Goal: Information Seeking & Learning: Learn about a topic

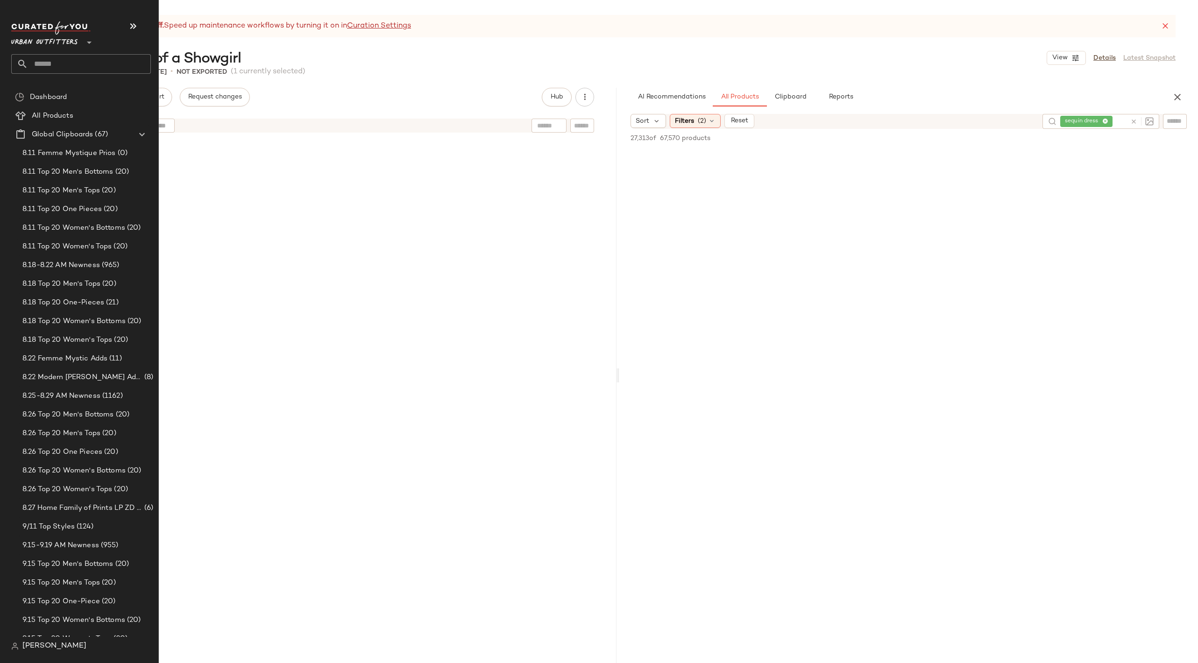
scroll to position [2649, 0]
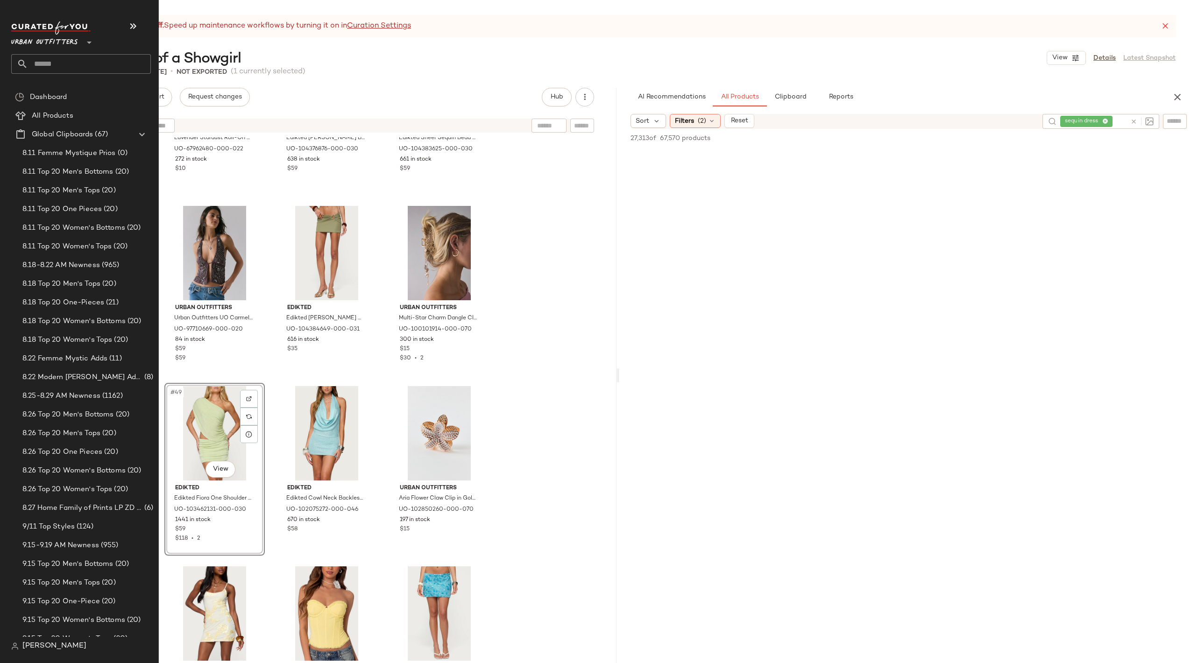
click at [52, 62] on input "text" at bounding box center [89, 64] width 123 height 20
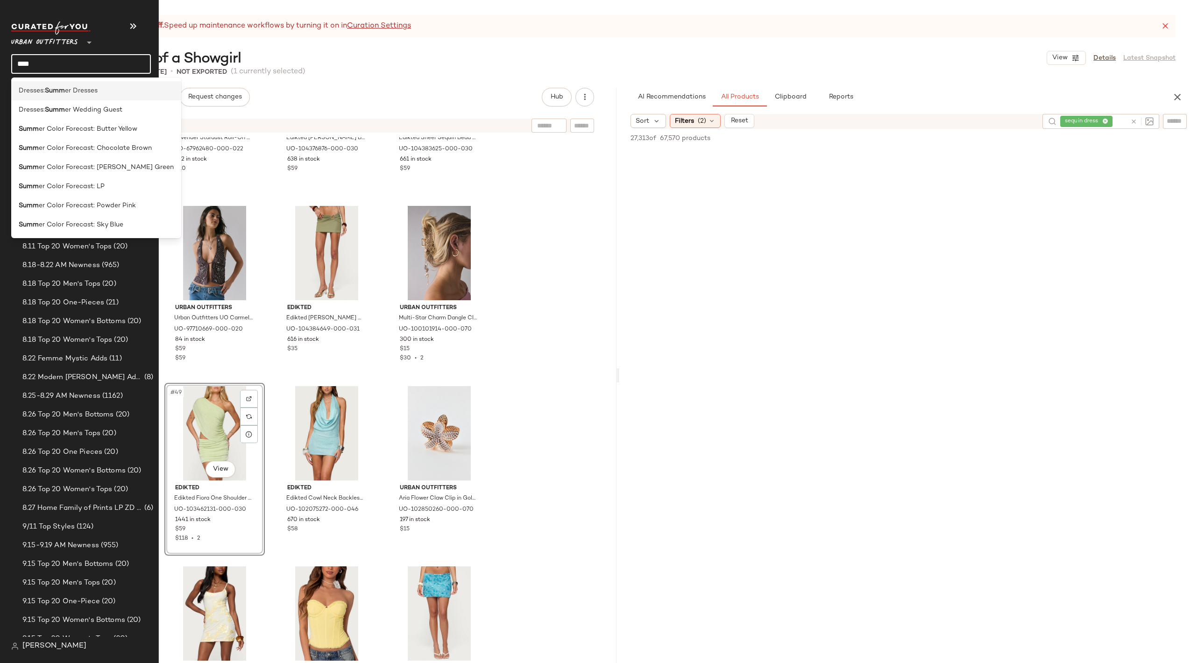
type input "****"
click at [56, 93] on b "Summ" at bounding box center [55, 91] width 20 height 10
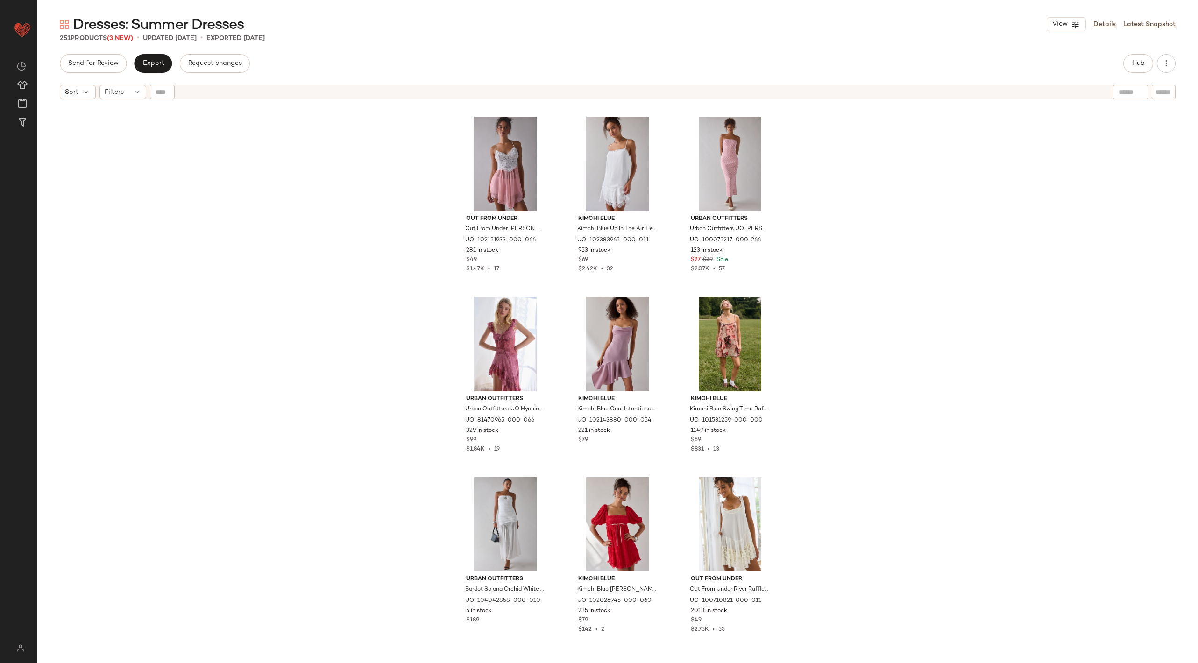
scroll to position [462, 0]
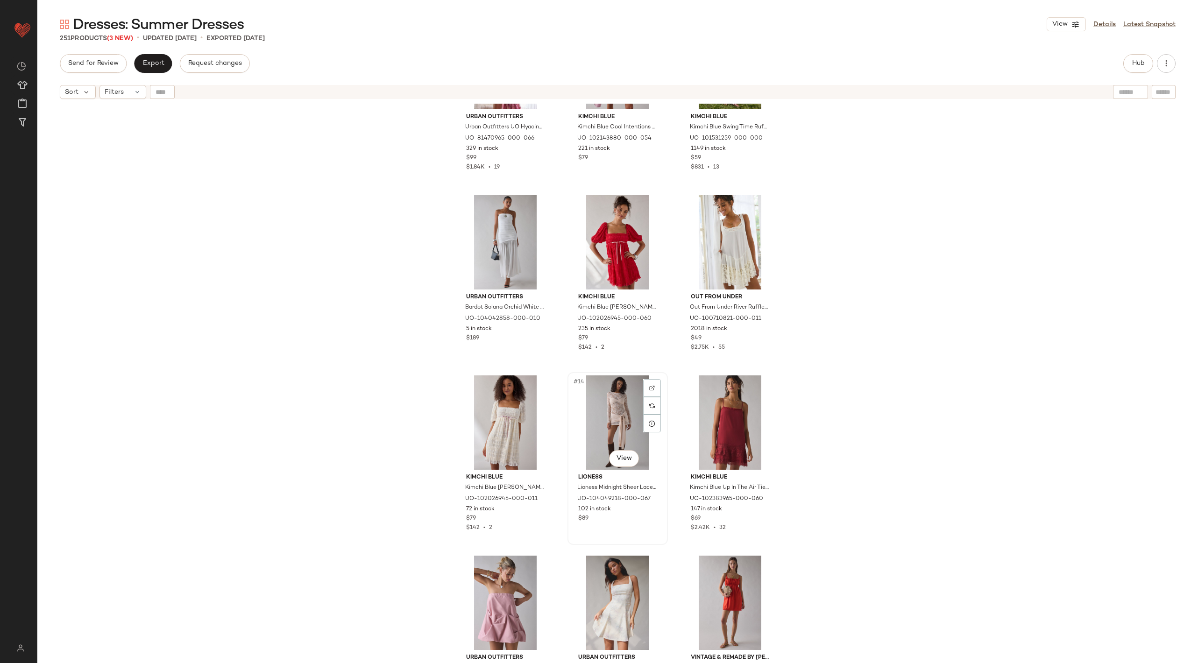
click at [597, 428] on div "#14 View" at bounding box center [618, 423] width 94 height 94
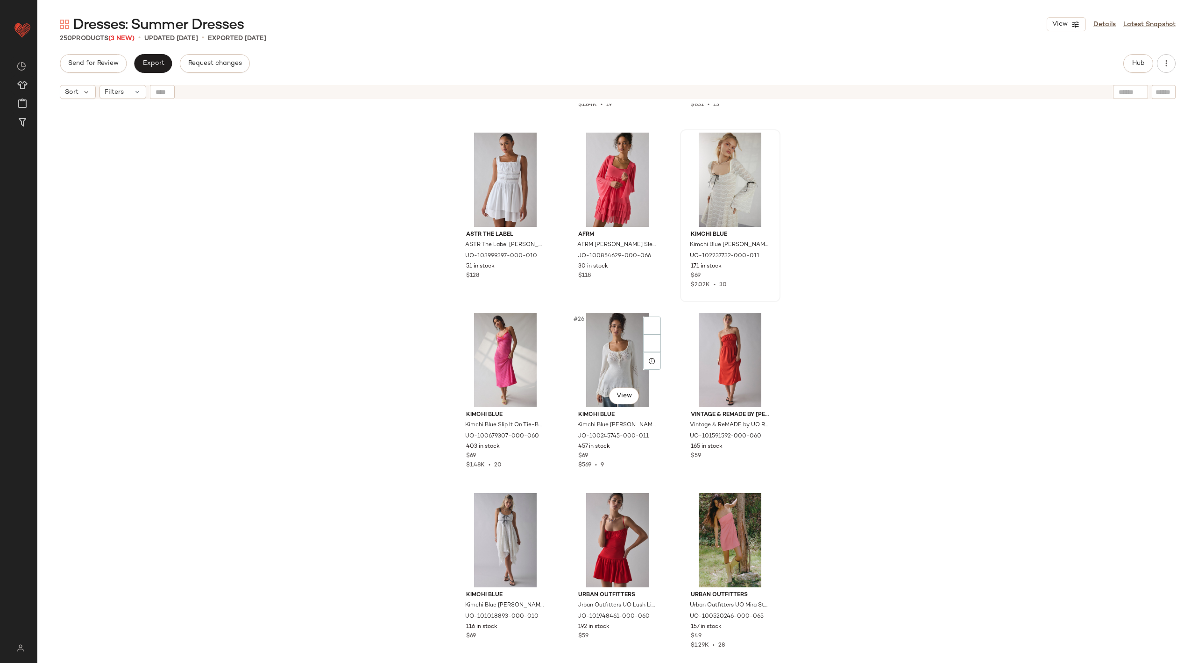
scroll to position [1222, 0]
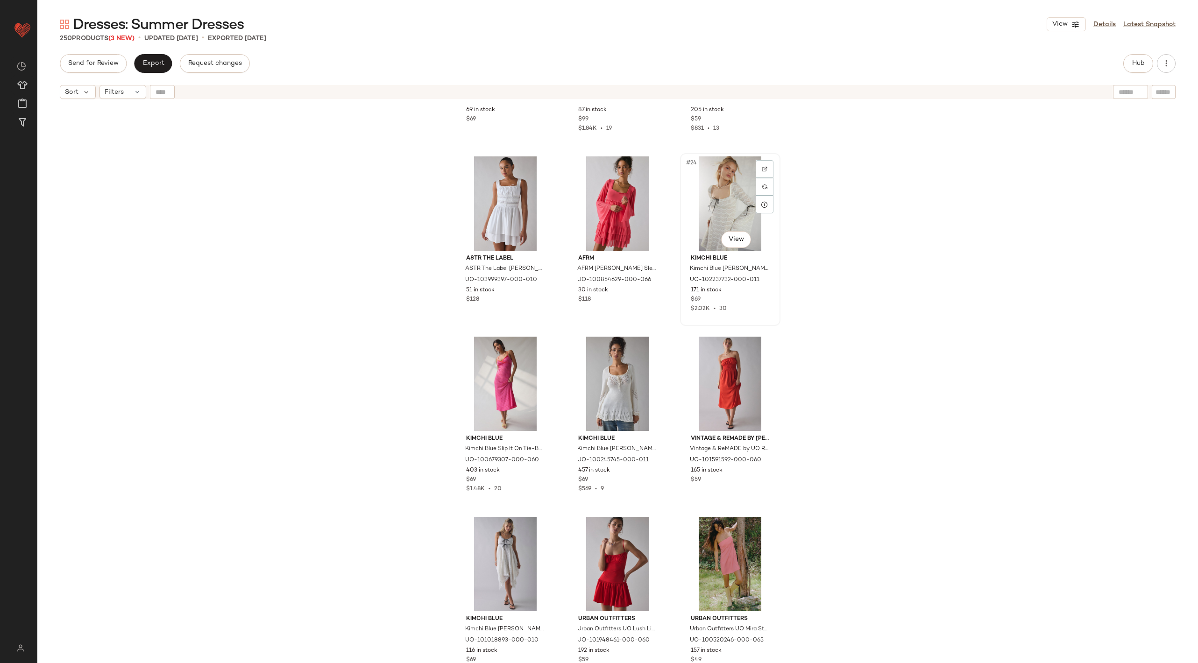
click at [724, 206] on div "#24 View" at bounding box center [731, 204] width 94 height 94
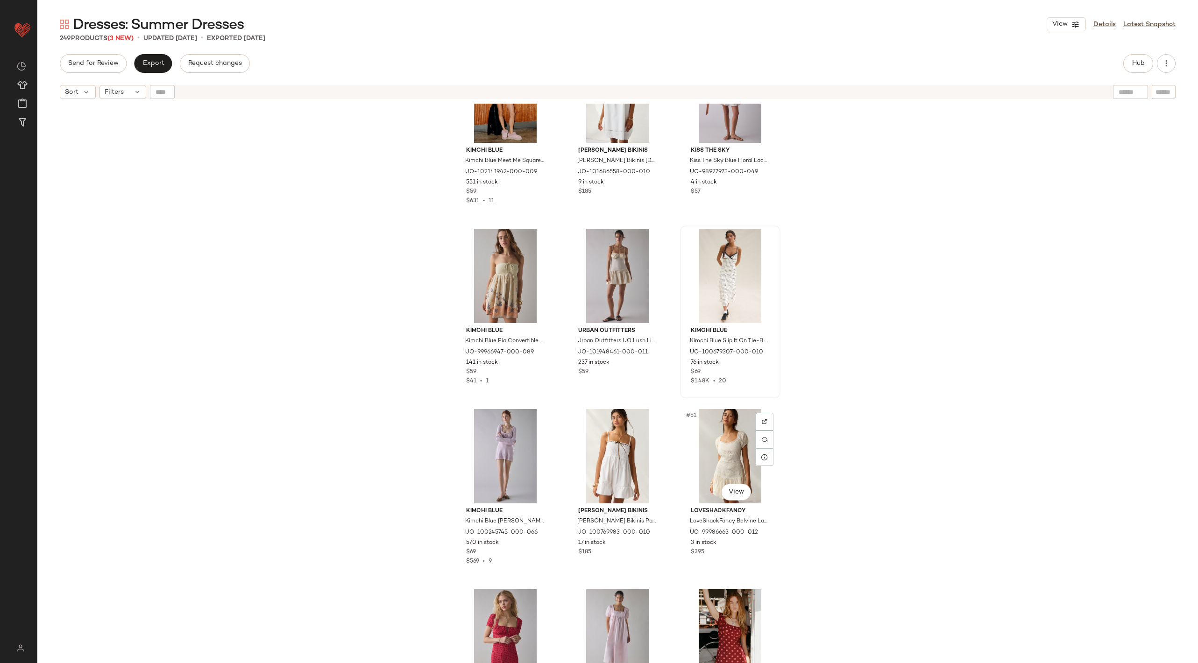
scroll to position [2604, 0]
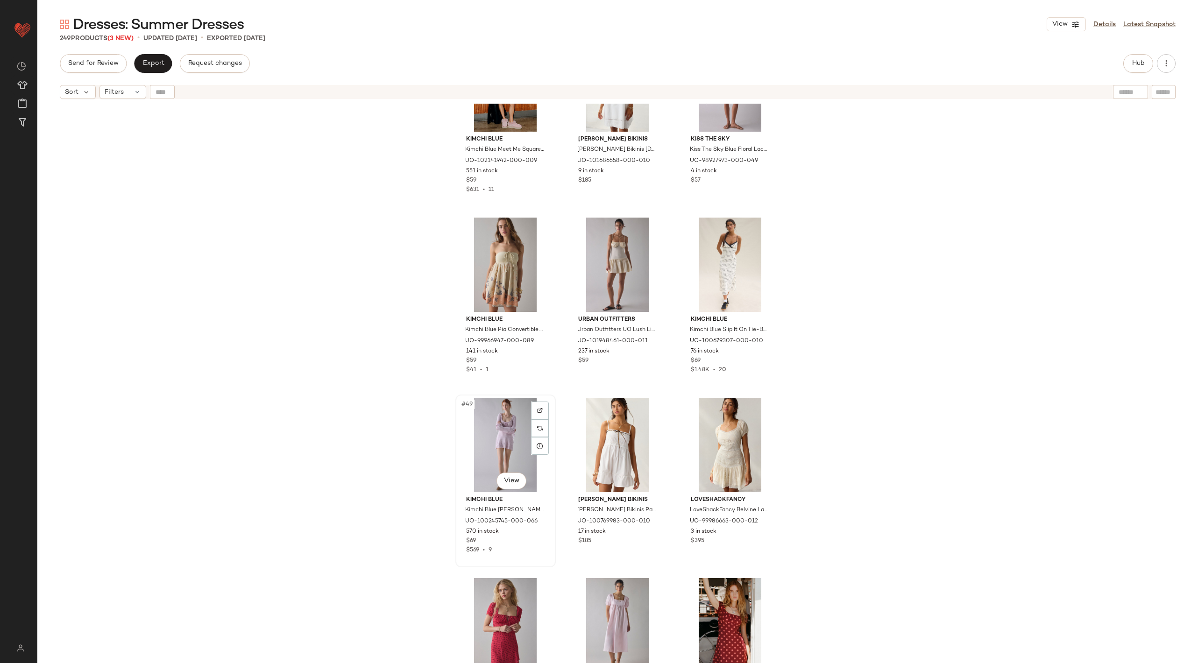
click at [506, 446] on div "#49 View" at bounding box center [506, 445] width 94 height 94
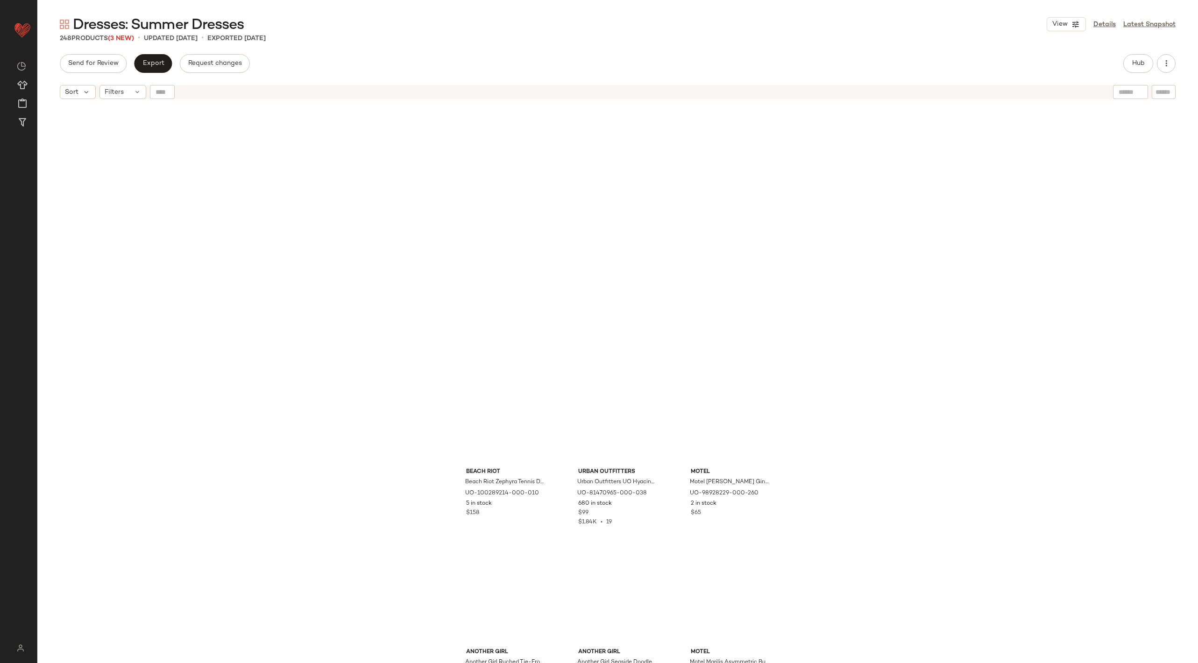
scroll to position [11406, 0]
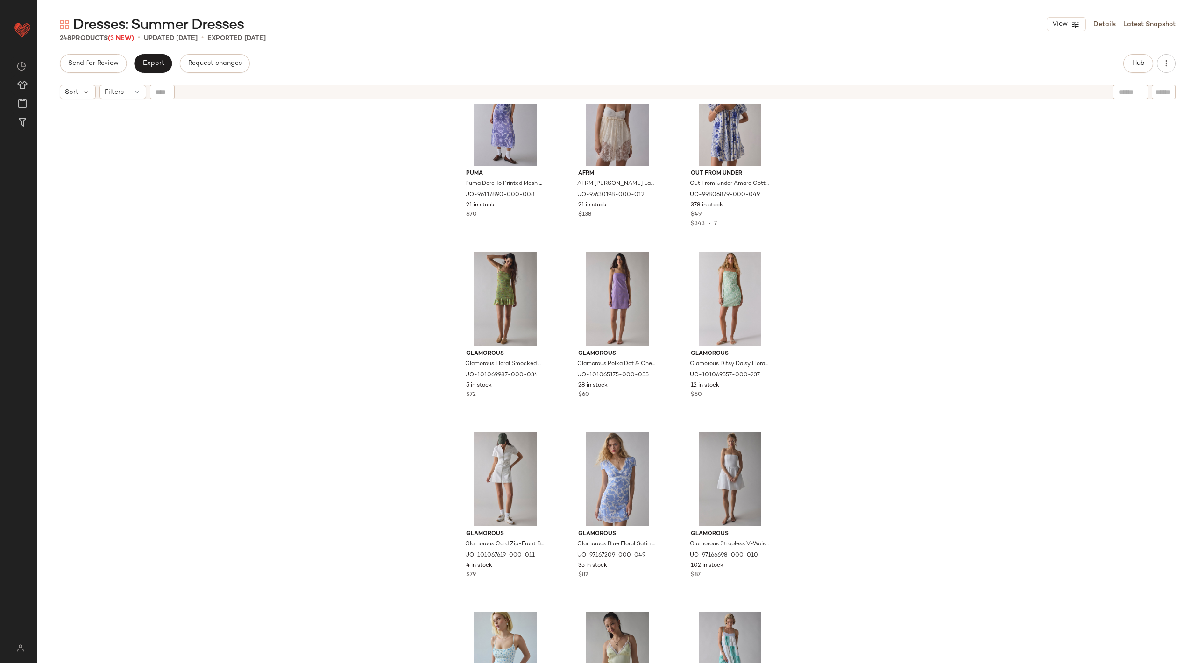
click at [262, 232] on div "Puma Puma Dare To Printed Mesh Column Midi Dress in Cool Weather/AOP, Women's a…" at bounding box center [617, 395] width 1161 height 583
click at [121, 88] on span "Filters" at bounding box center [114, 92] width 19 height 10
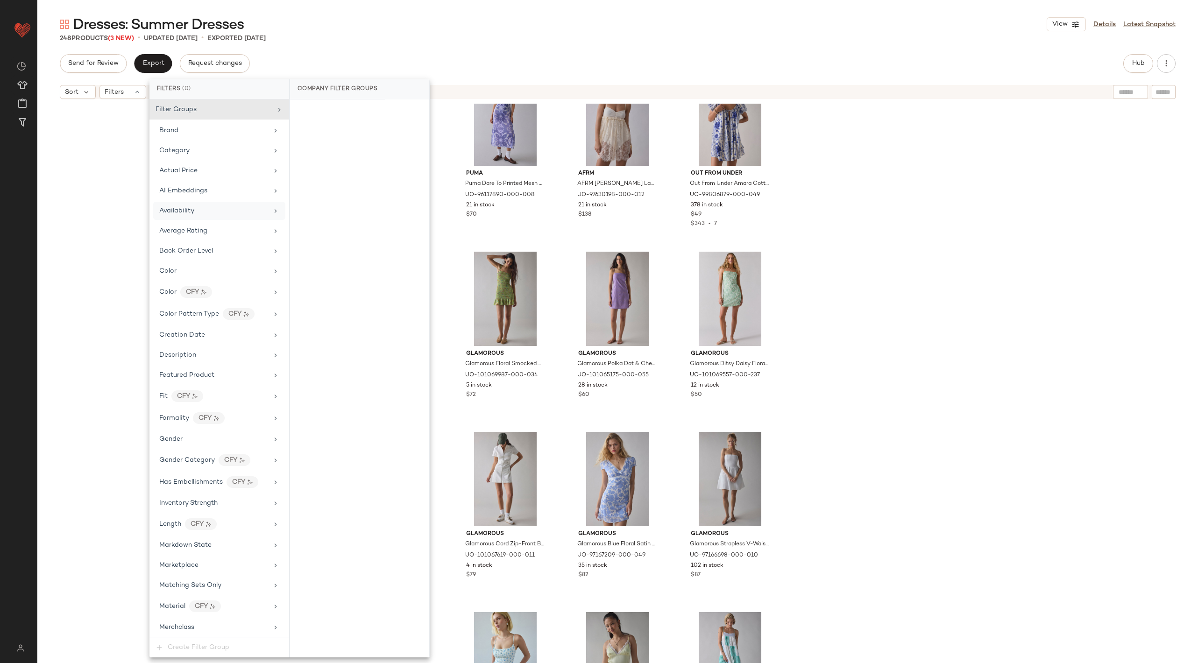
click at [228, 213] on div "Availability" at bounding box center [213, 211] width 109 height 10
click at [315, 175] on div "out_of_stock" at bounding box center [359, 180] width 139 height 22
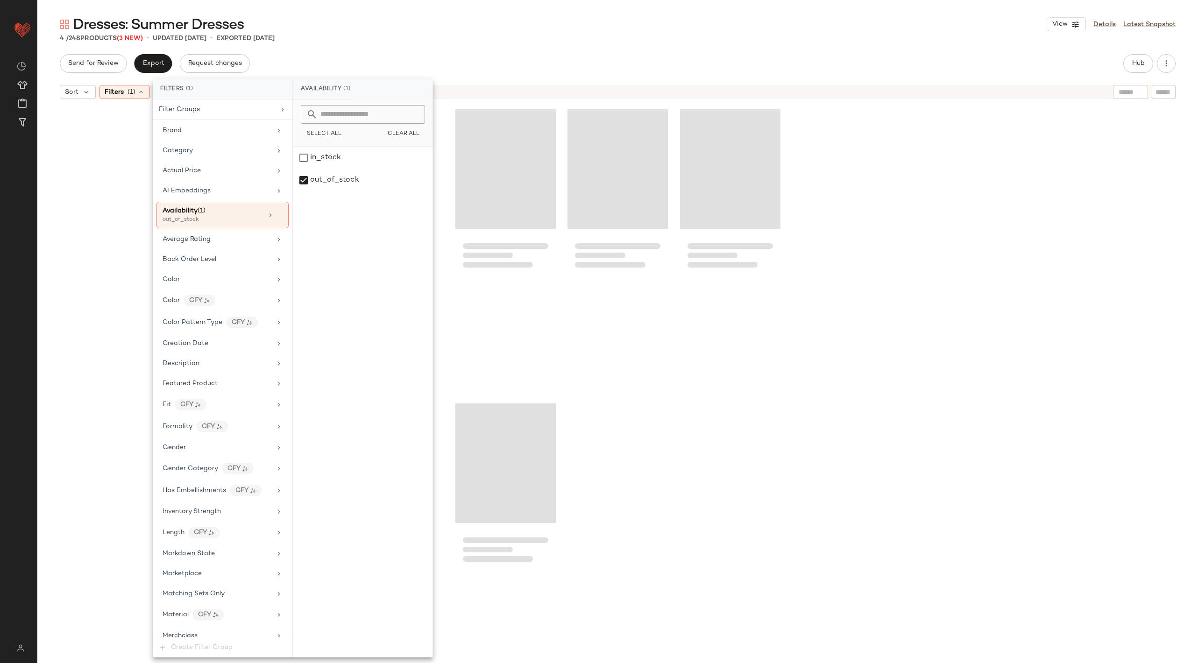
click at [129, 179] on div at bounding box center [617, 395] width 1161 height 583
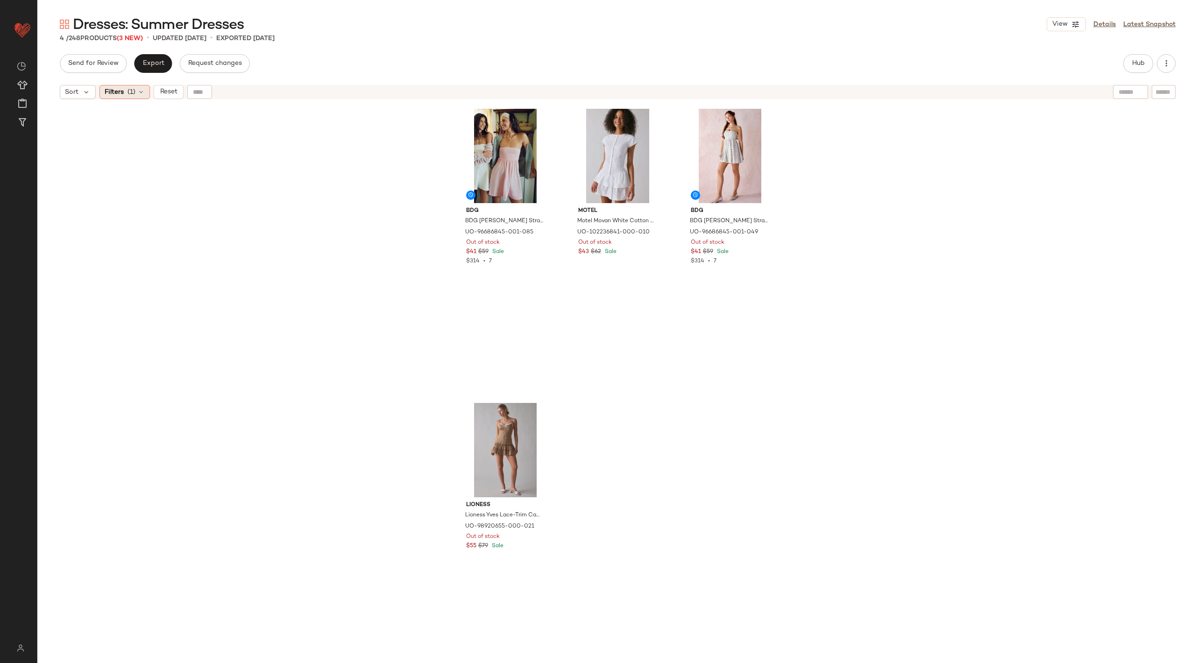
click at [142, 93] on icon at bounding box center [140, 91] width 7 height 7
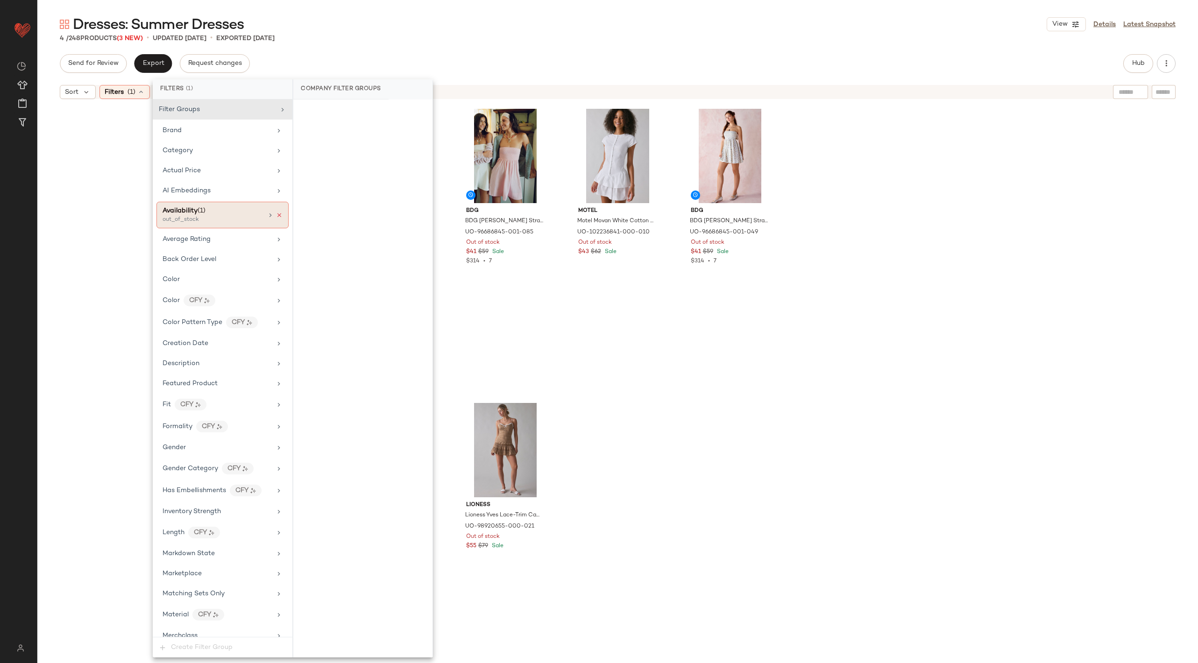
click at [277, 213] on icon at bounding box center [279, 215] width 7 height 7
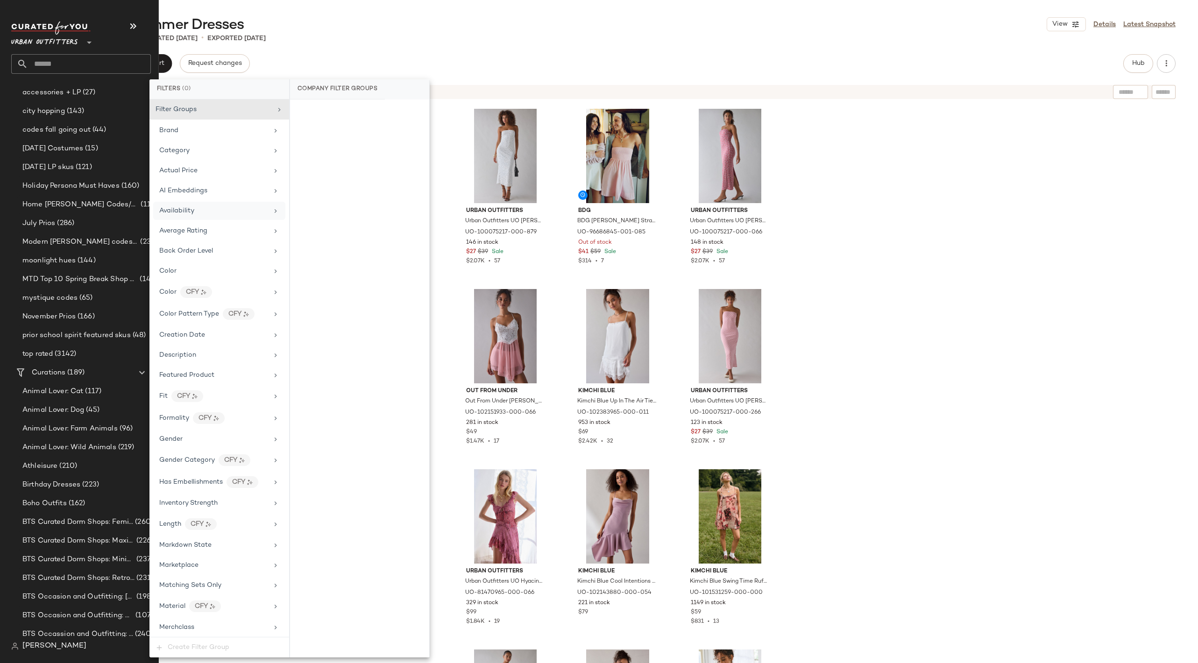
scroll to position [1048, 0]
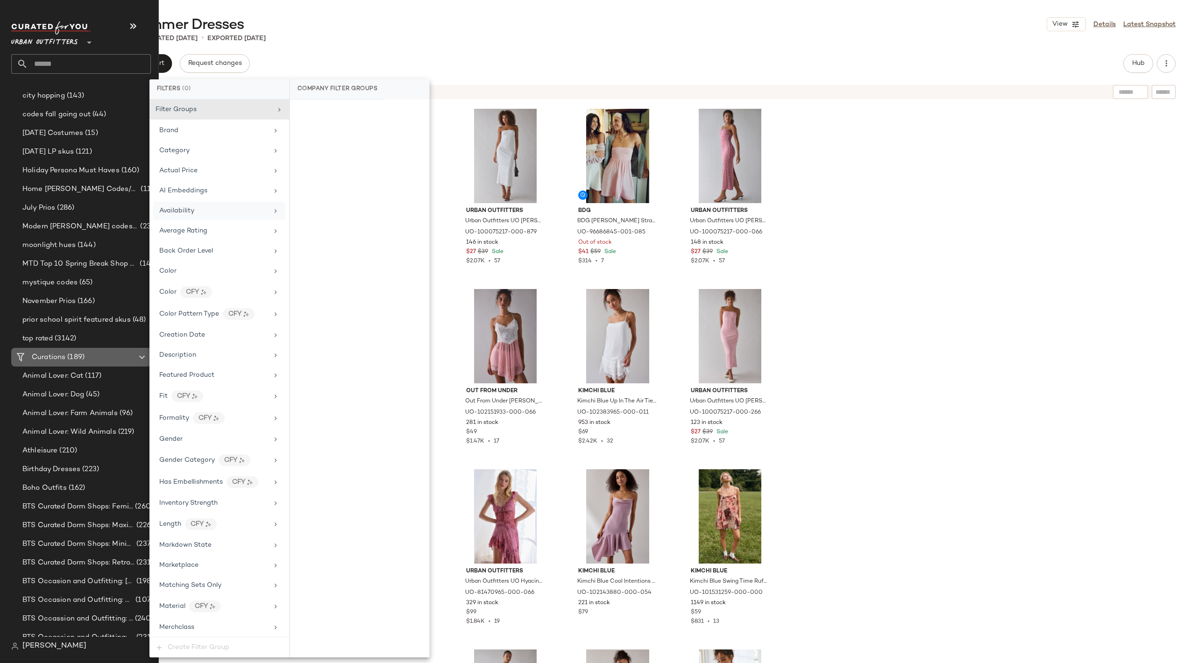
click at [87, 364] on Curations "Curations (189)" at bounding box center [81, 357] width 140 height 19
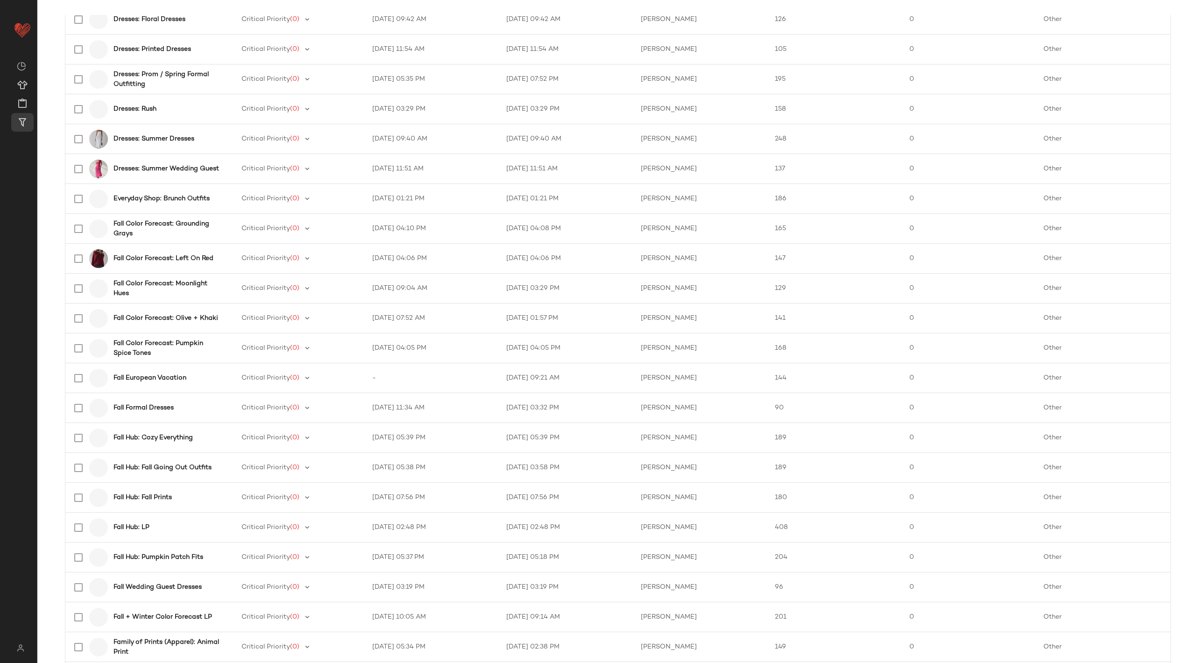
scroll to position [1053, 0]
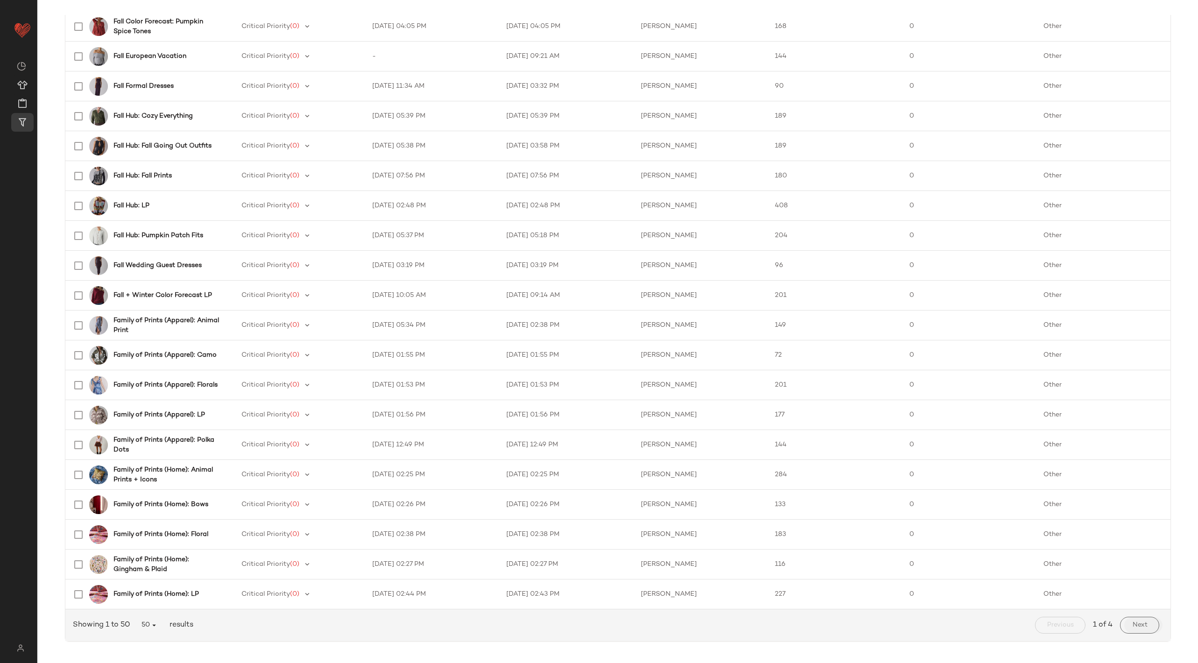
click at [1146, 621] on button "Next" at bounding box center [1139, 625] width 39 height 17
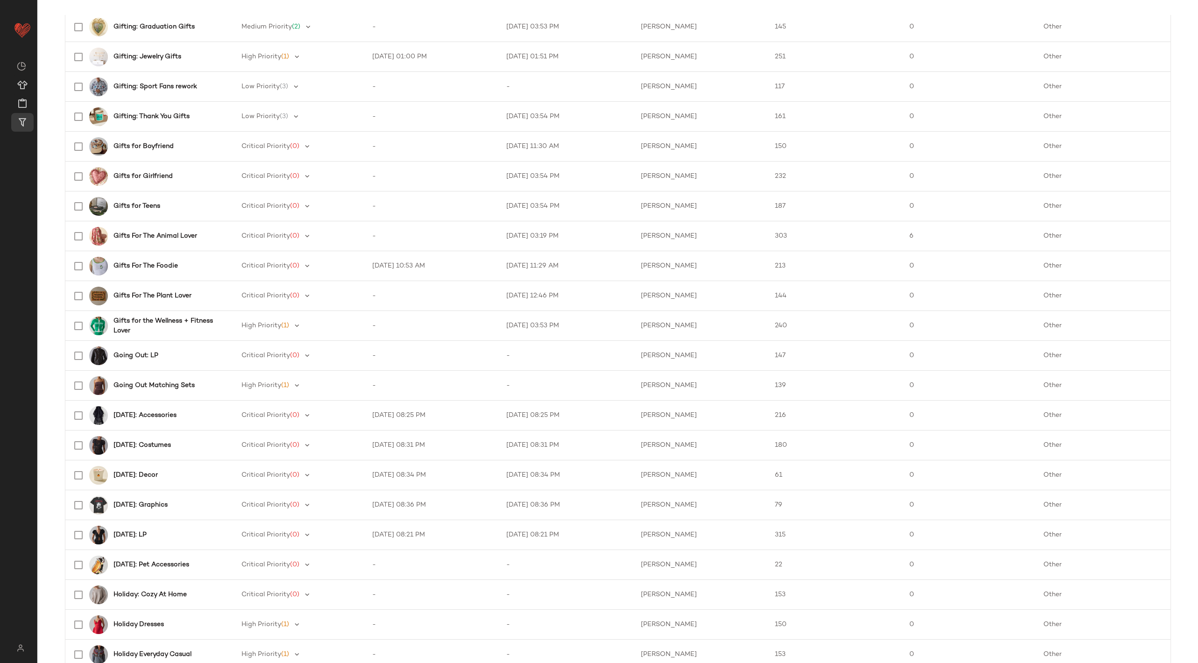
scroll to position [1053, 0]
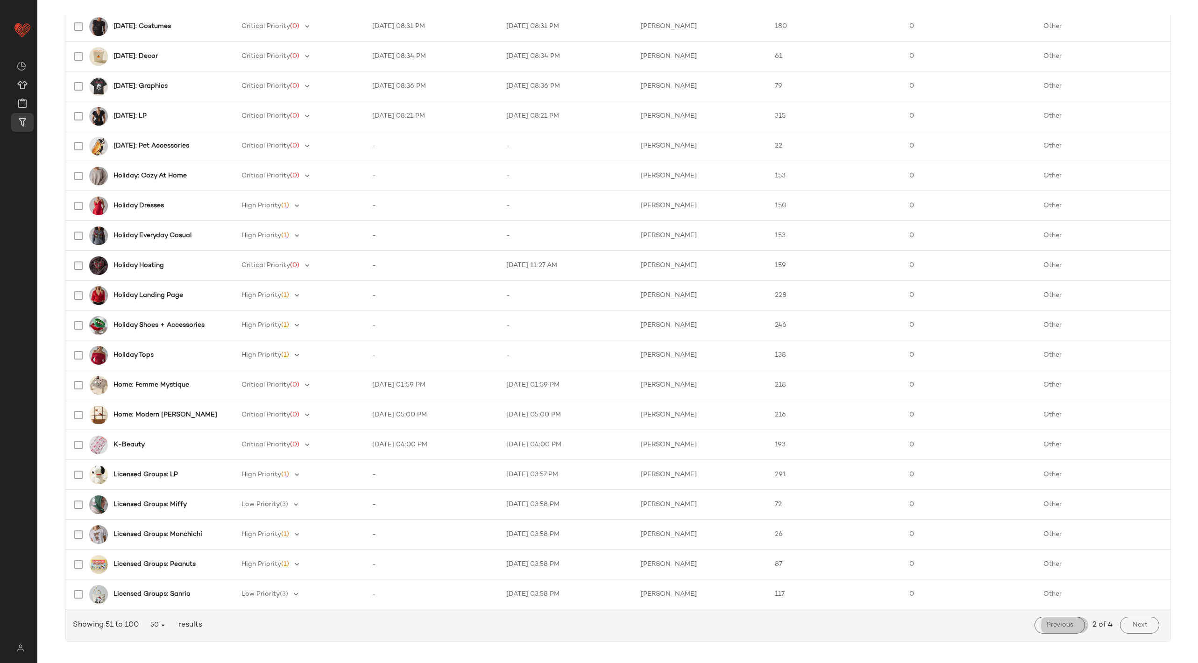
click at [1062, 622] on span "Previous" at bounding box center [1060, 625] width 27 height 7
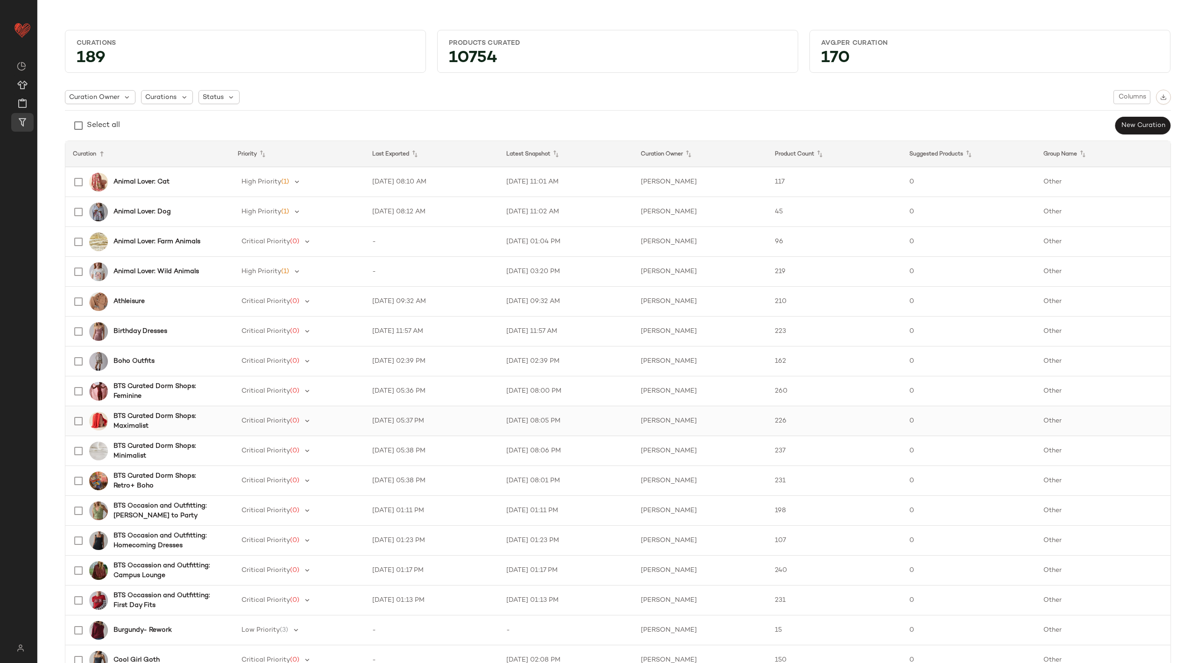
scroll to position [634, 0]
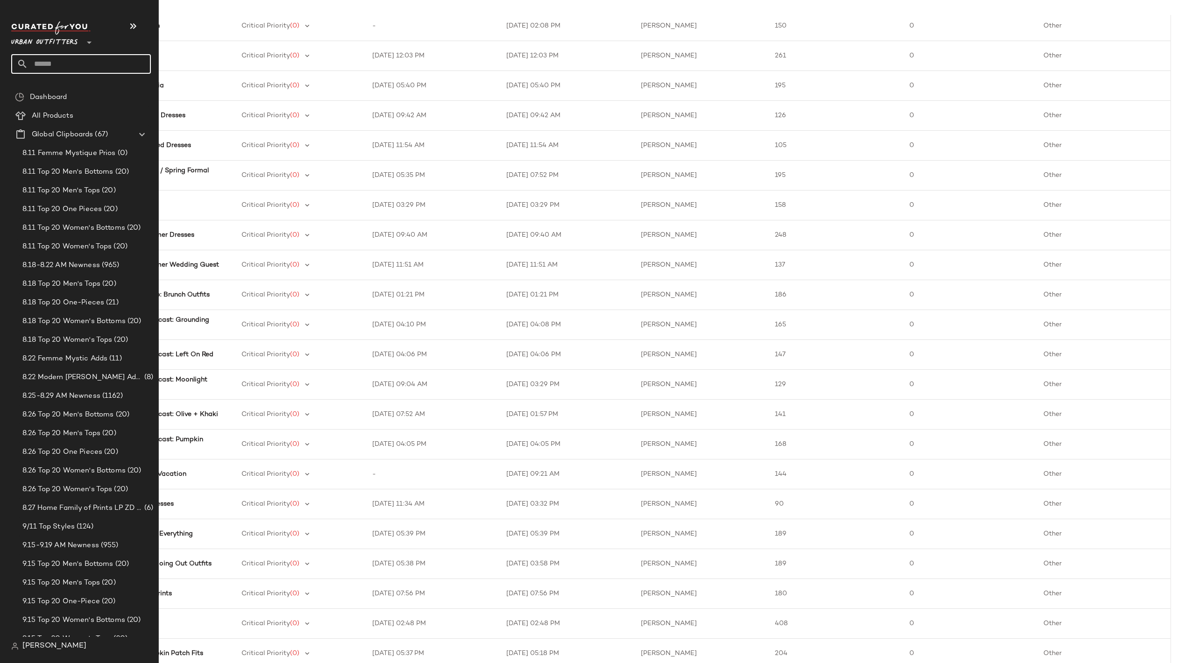
click at [61, 56] on input "text" at bounding box center [89, 64] width 123 height 20
